Goal: Check status

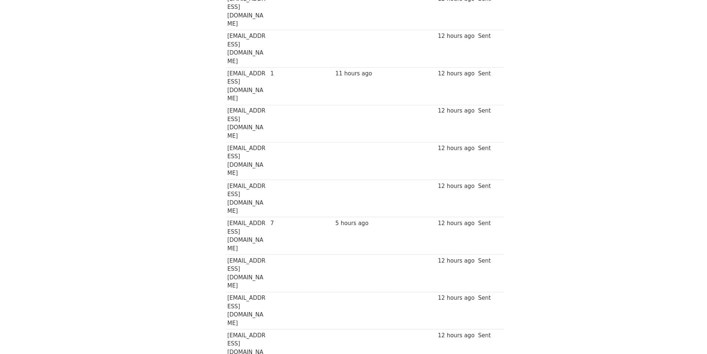
scroll to position [192, 0]
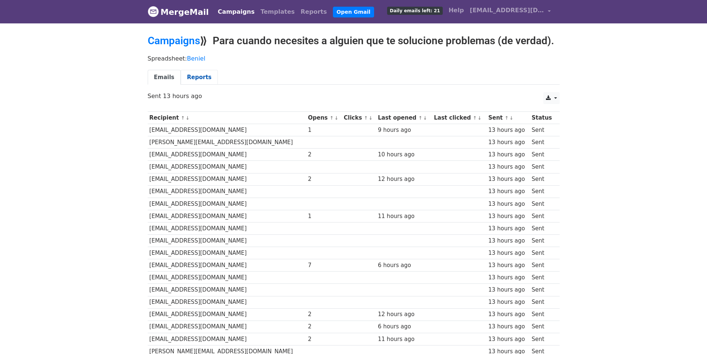
click at [198, 75] on link "Reports" at bounding box center [199, 77] width 37 height 15
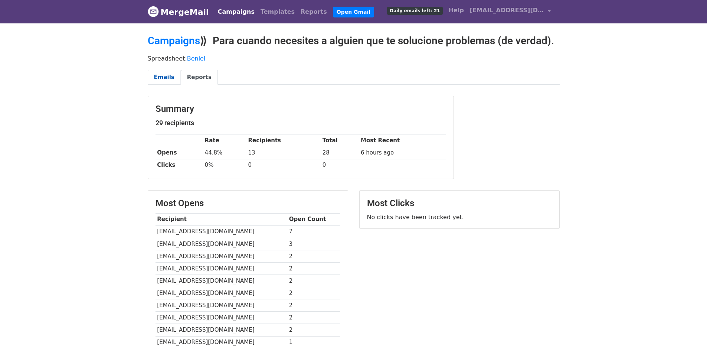
click at [173, 76] on link "Emails" at bounding box center [164, 77] width 33 height 15
